Goal: Task Accomplishment & Management: Manage account settings

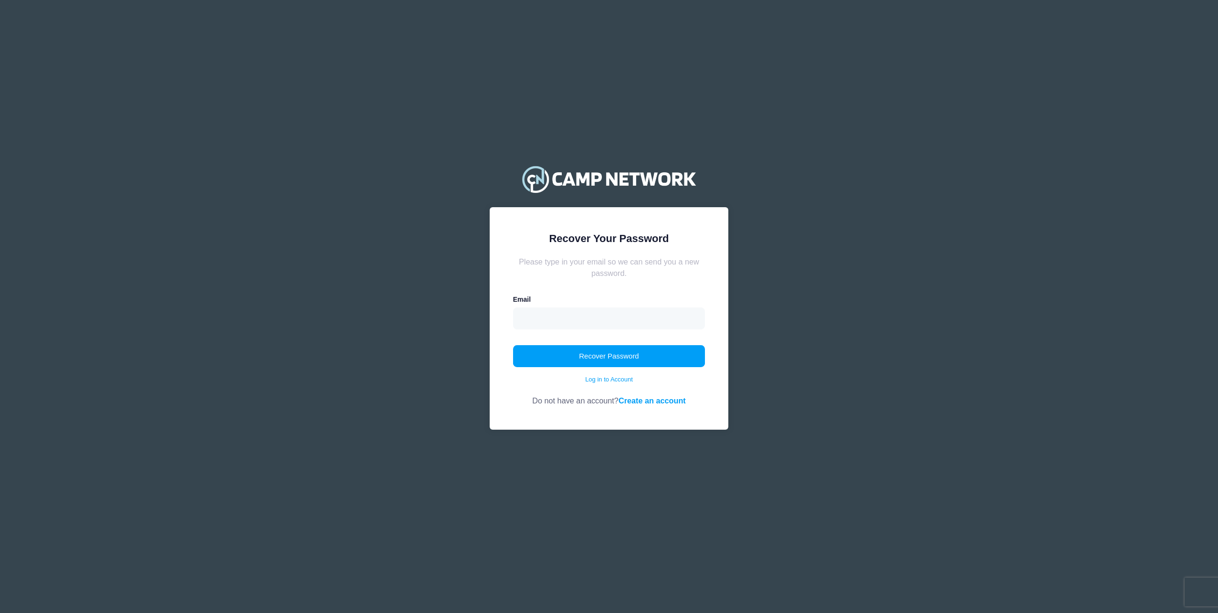
click at [571, 297] on div "Email" at bounding box center [609, 312] width 192 height 35
click at [532, 319] on input "email" at bounding box center [609, 318] width 192 height 22
paste input "crystalrmorris444@gmail.com"
type input "crystalrmorris444@gmail.com"
click at [577, 358] on button "Recover Password" at bounding box center [609, 356] width 192 height 22
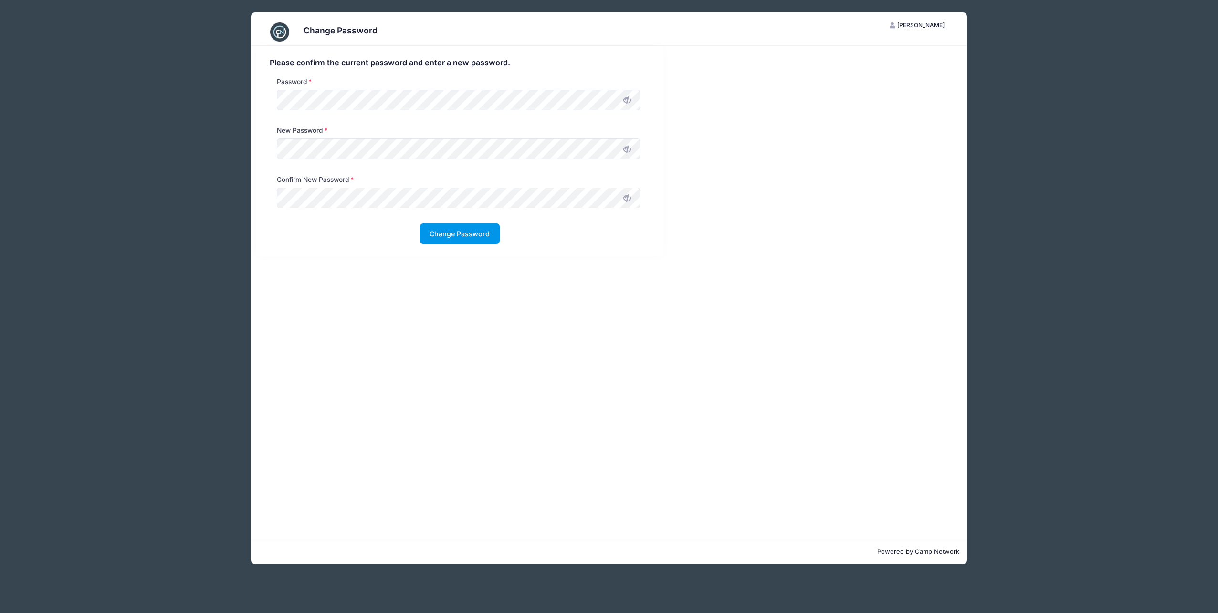
click at [472, 236] on button "Change Password" at bounding box center [460, 233] width 80 height 21
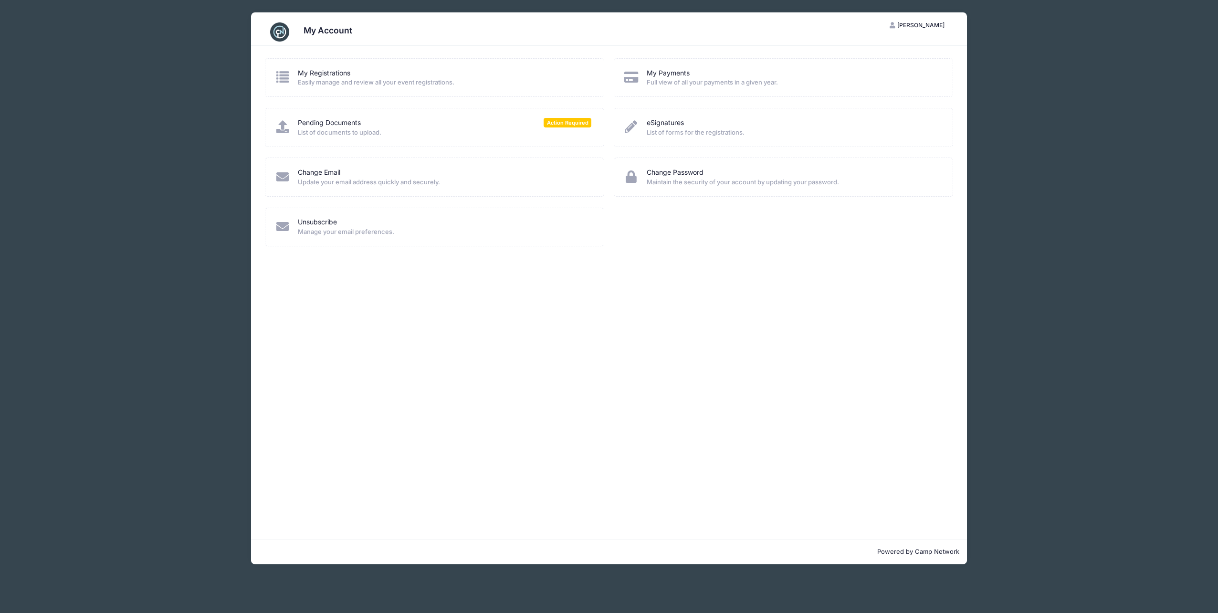
click at [633, 78] on icon at bounding box center [631, 77] width 16 height 12
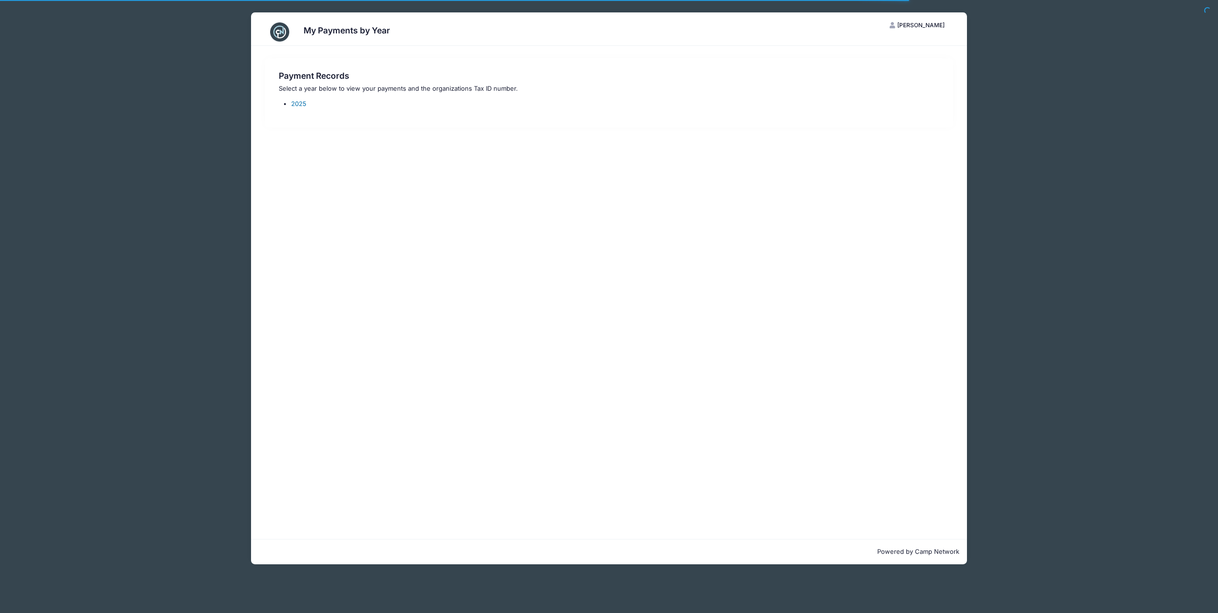
click at [298, 104] on link "2025" at bounding box center [298, 104] width 15 height 8
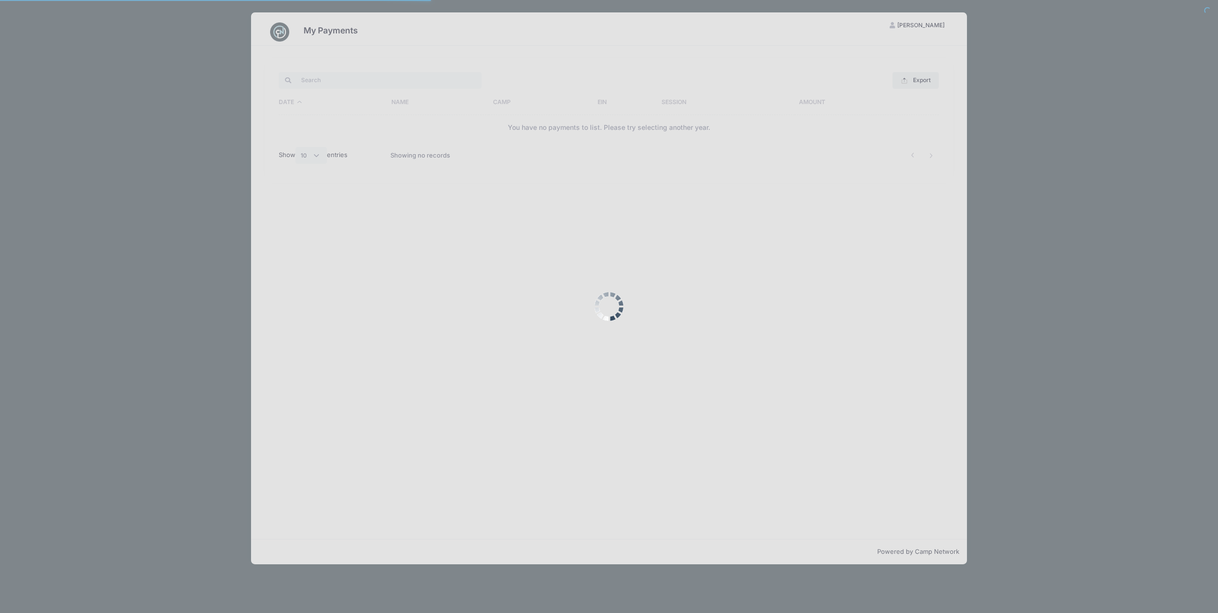
select select "10"
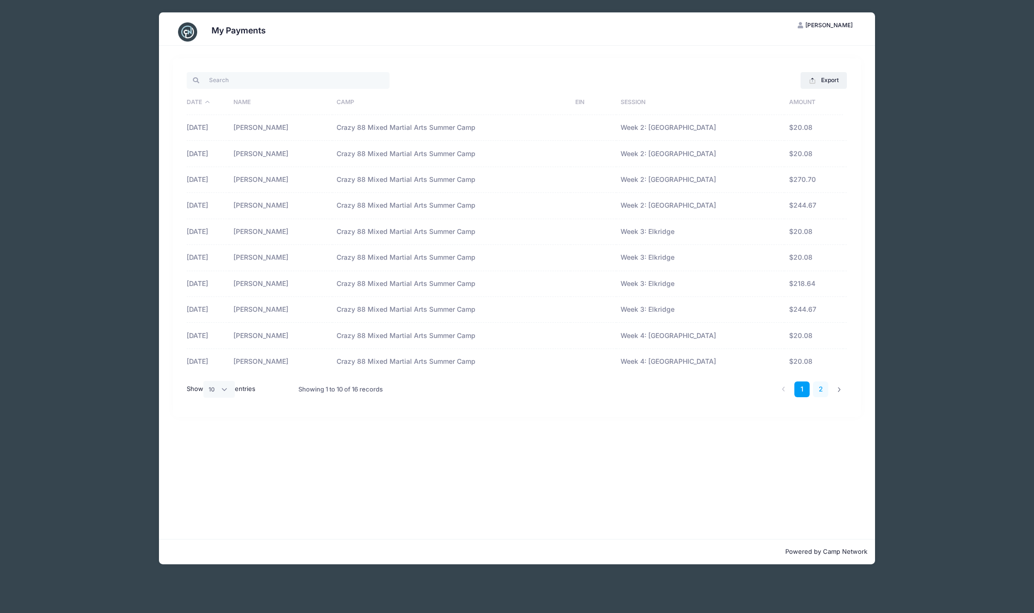
click at [819, 390] on link "2" at bounding box center [821, 389] width 16 height 16
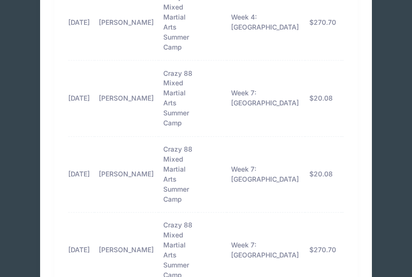
scroll to position [207, 0]
